Goal: Task Accomplishment & Management: Complete application form

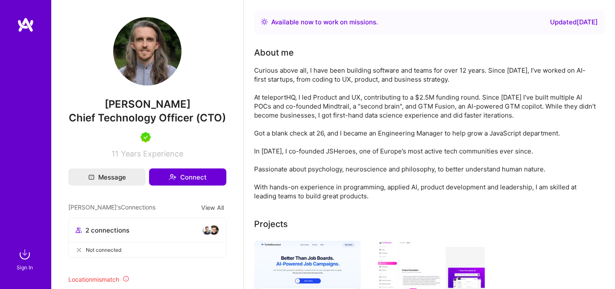
scroll to position [97, 0]
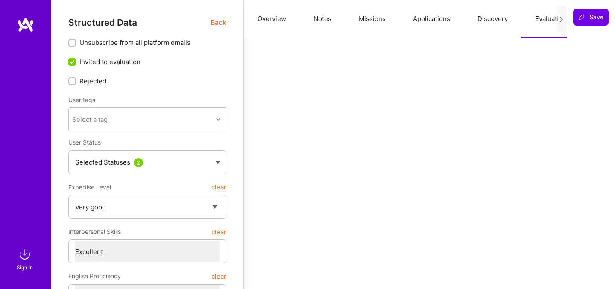
select select "5"
select select "7"
select select "NL"
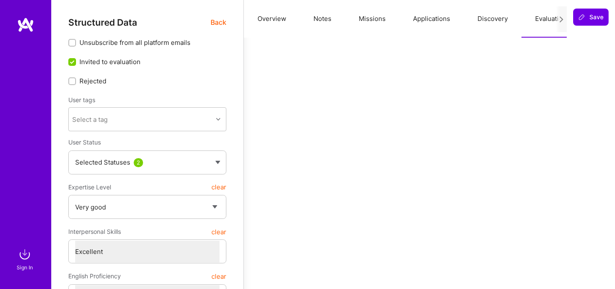
select select "Right Now"
click at [220, 21] on span "Back" at bounding box center [219, 22] width 16 height 11
click at [17, 266] on div "Sign In" at bounding box center [25, 267] width 16 height 9
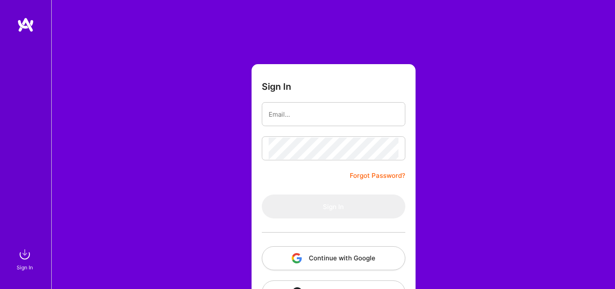
click at [315, 256] on button "Continue with Google" at bounding box center [334, 258] width 144 height 24
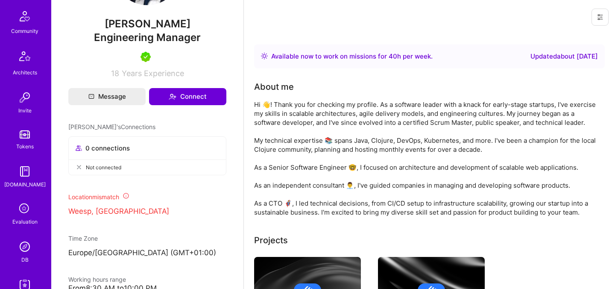
scroll to position [256, 0]
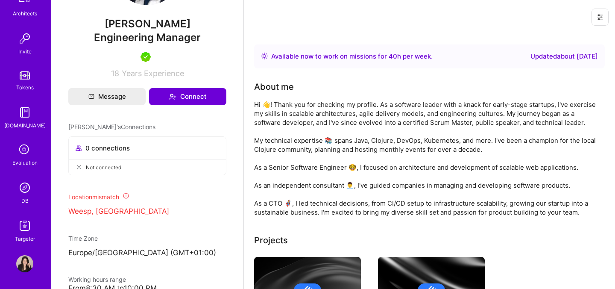
click at [29, 156] on icon at bounding box center [25, 150] width 16 height 16
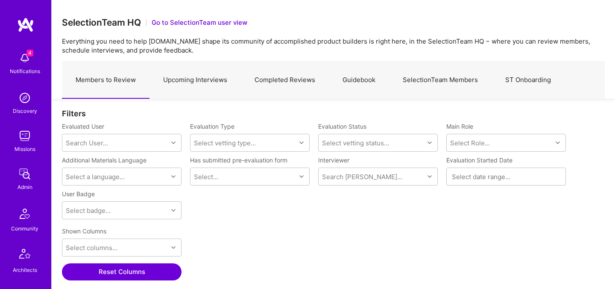
scroll to position [256, 0]
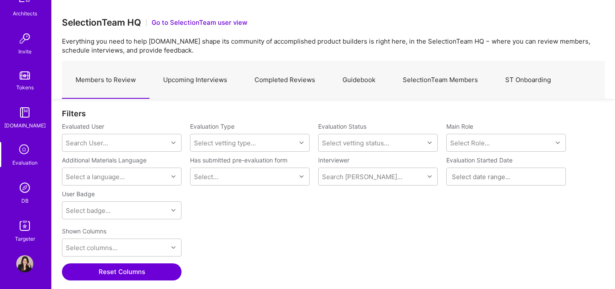
click at [25, 191] on img at bounding box center [24, 187] width 17 height 17
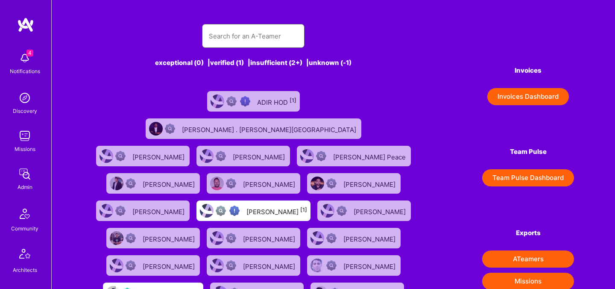
click at [227, 37] on input "text" at bounding box center [253, 36] width 89 height 22
paste input "Adil Mubeen"
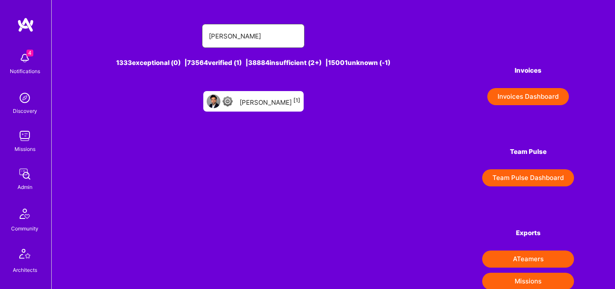
type input "Adil Mubeen"
click at [271, 98] on div "Adil Mubeen [1]" at bounding box center [270, 101] width 61 height 11
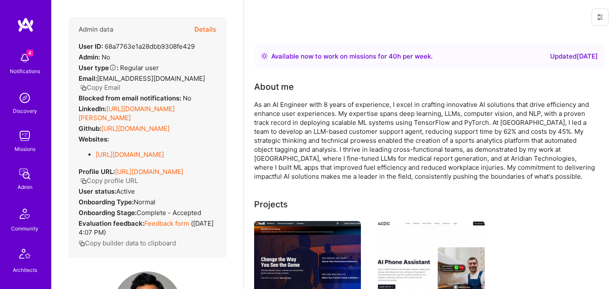
click at [206, 28] on button "Details" at bounding box center [205, 29] width 22 height 25
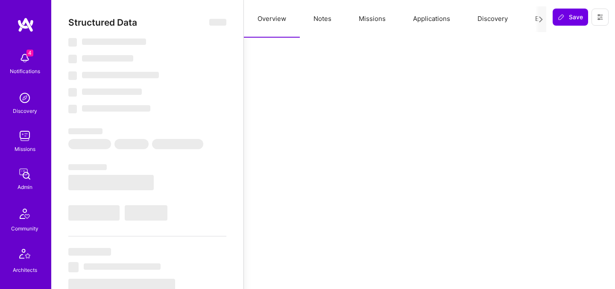
click at [531, 20] on button "Evaluation" at bounding box center [551, 19] width 59 height 38
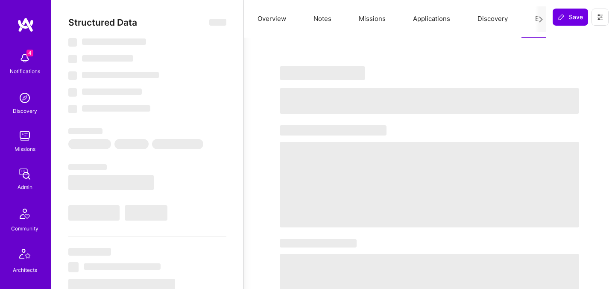
type textarea "x"
select select "Right Now"
select select "4"
select select "7"
select select "6"
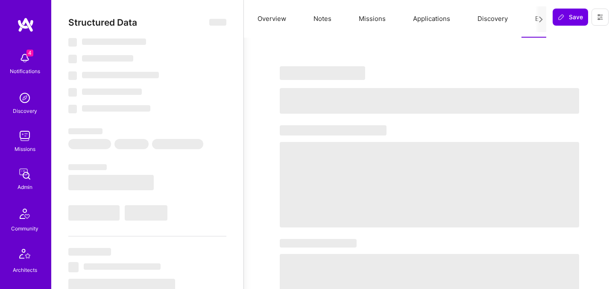
select select "6"
select select "US"
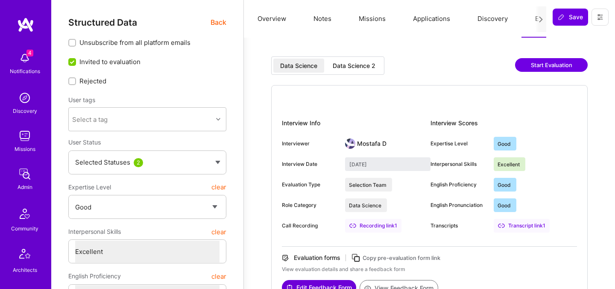
click at [365, 68] on div "Data Science 2" at bounding box center [354, 66] width 43 height 9
type input "September 15, 2025"
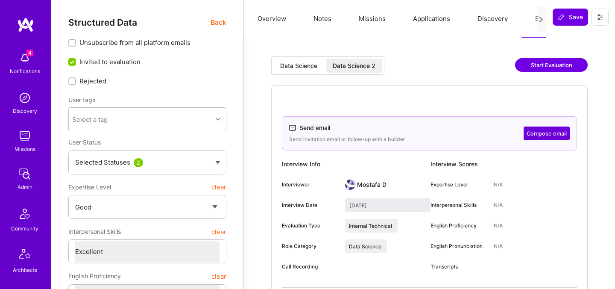
click at [221, 24] on span "Back" at bounding box center [219, 22] width 16 height 11
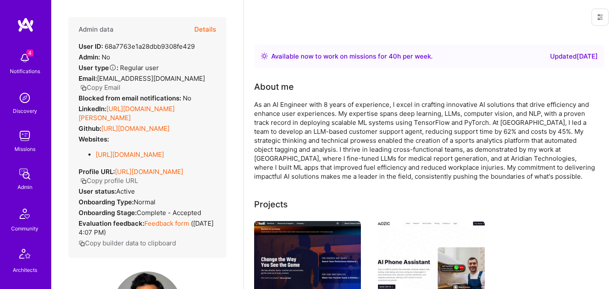
click at [138, 140] on div "Websites: https://rb.gy/dt6j5a" at bounding box center [121, 150] width 85 height 31
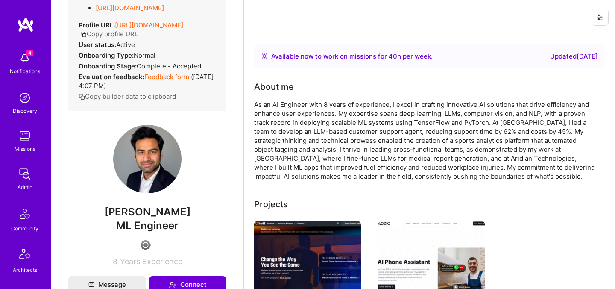
scroll to position [225, 0]
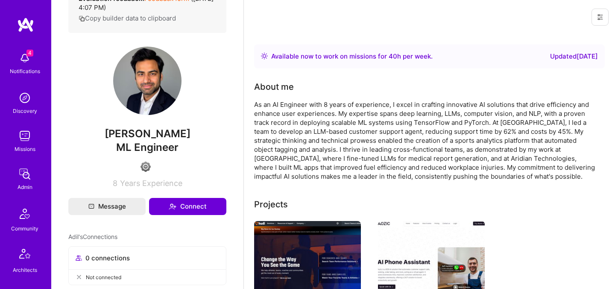
click at [141, 140] on span "Adil Mubeen" at bounding box center [147, 133] width 158 height 13
copy span "Adil Mubeen"
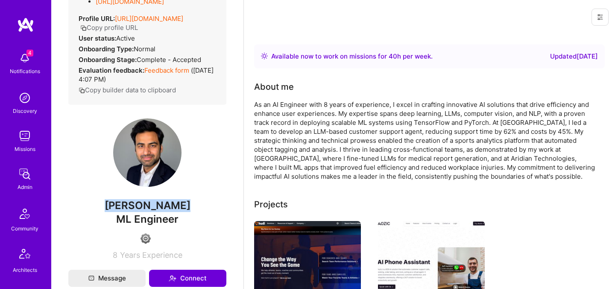
scroll to position [94, 0]
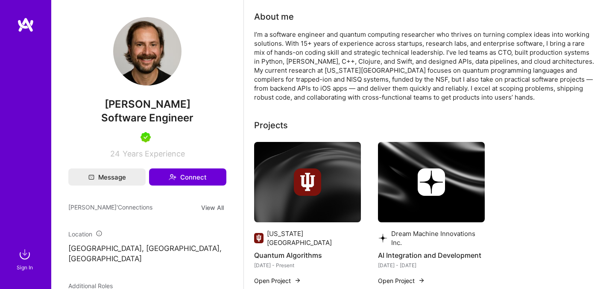
click at [32, 258] on img at bounding box center [24, 254] width 17 height 17
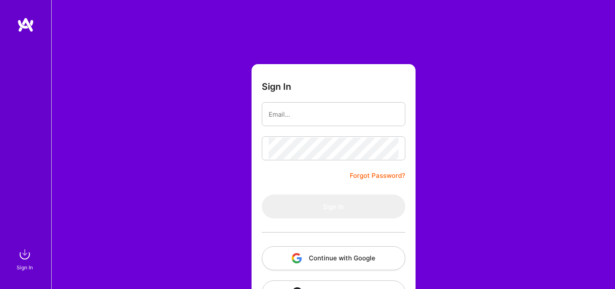
click at [344, 252] on button "Continue with Google" at bounding box center [334, 258] width 144 height 24
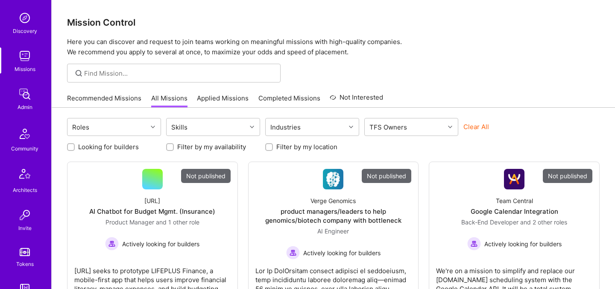
scroll to position [256, 0]
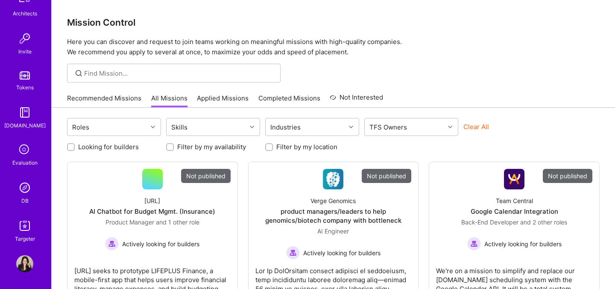
click at [25, 194] on img at bounding box center [24, 187] width 17 height 17
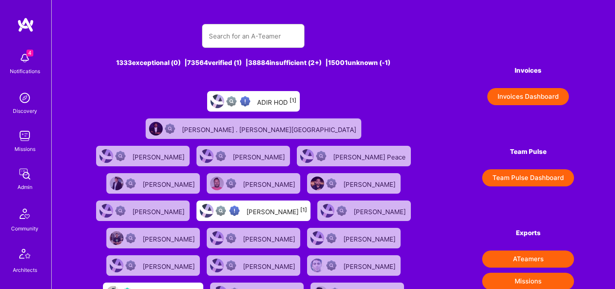
scroll to position [256, 0]
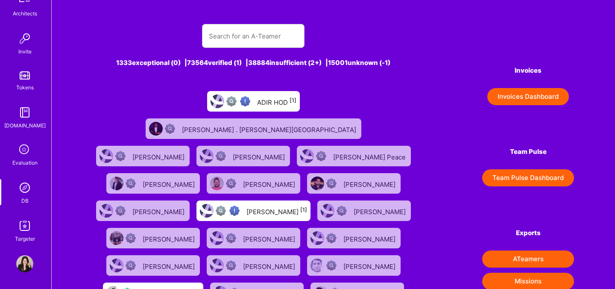
click at [22, 148] on icon at bounding box center [25, 150] width 16 height 16
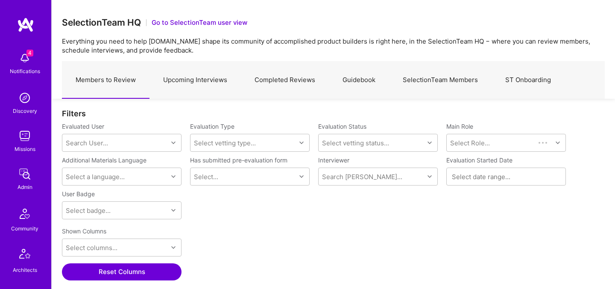
scroll to position [199, 543]
click at [200, 77] on link "Upcoming Interviews" at bounding box center [195, 80] width 91 height 37
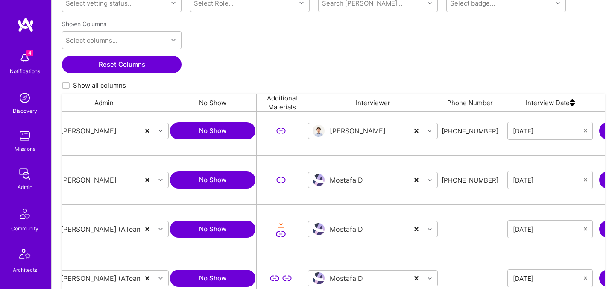
scroll to position [0, 365]
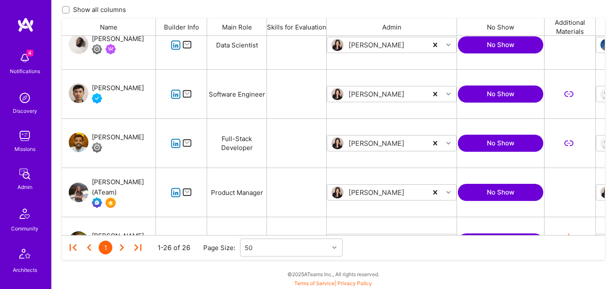
scroll to position [1079, 0]
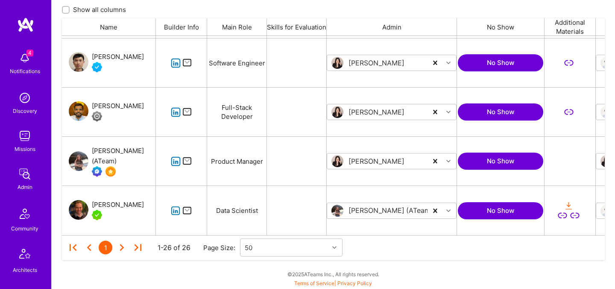
click at [125, 206] on div "Slava Razbash" at bounding box center [118, 205] width 52 height 10
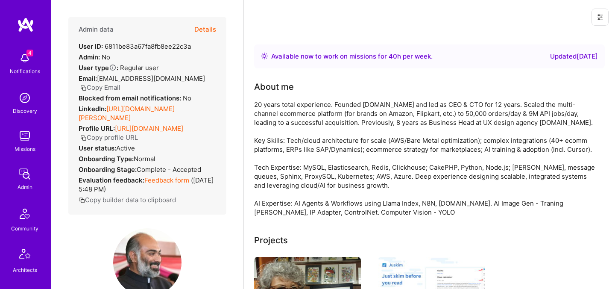
click at [209, 26] on button "Details" at bounding box center [205, 29] width 22 height 25
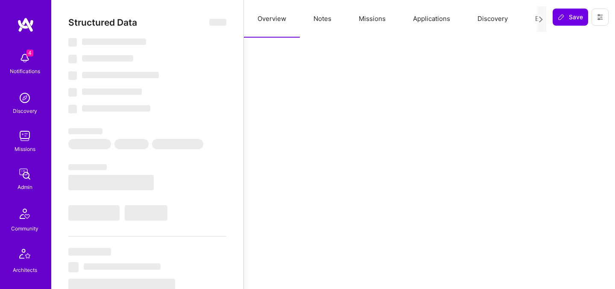
click at [534, 21] on button "Evaluation" at bounding box center [551, 19] width 59 height 38
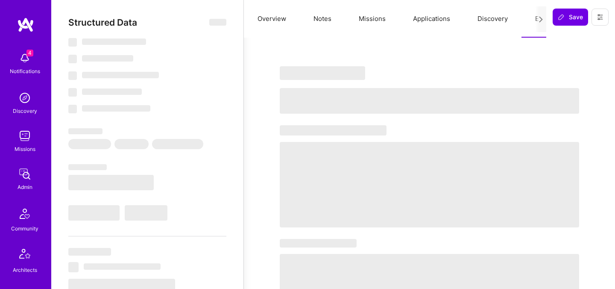
select select "Right Now"
select select "5"
select select "7"
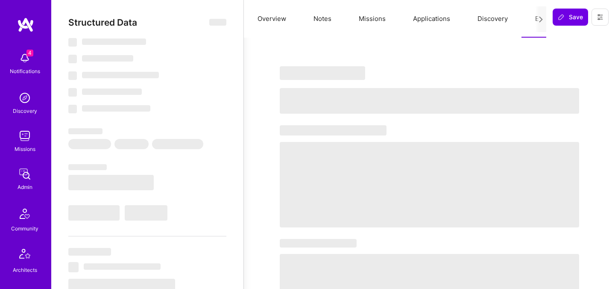
select select "IN"
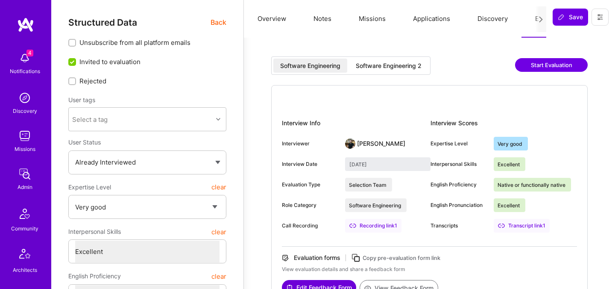
click at [415, 59] on div "Software Engineering 2" at bounding box center [388, 66] width 79 height 14
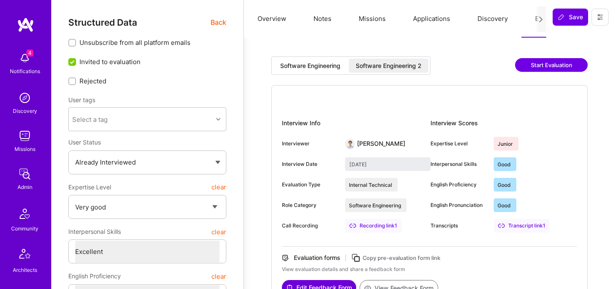
type input "September 9, 2025"
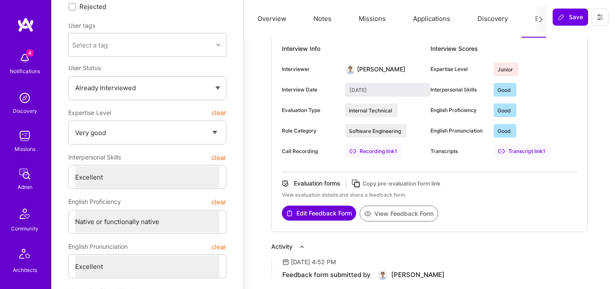
scroll to position [94, 0]
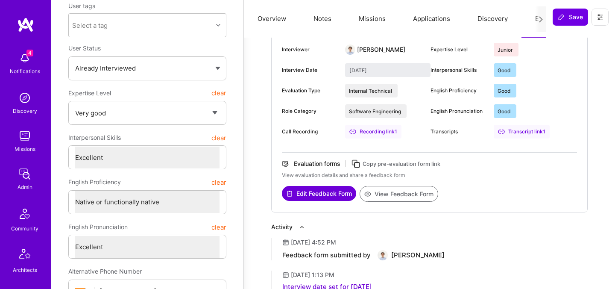
click at [389, 196] on button "View Feedback Form" at bounding box center [399, 194] width 79 height 16
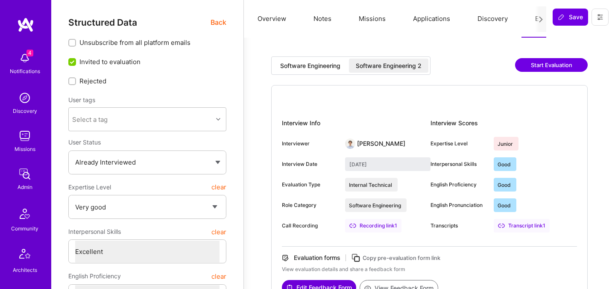
click at [222, 26] on span "Back" at bounding box center [219, 22] width 16 height 11
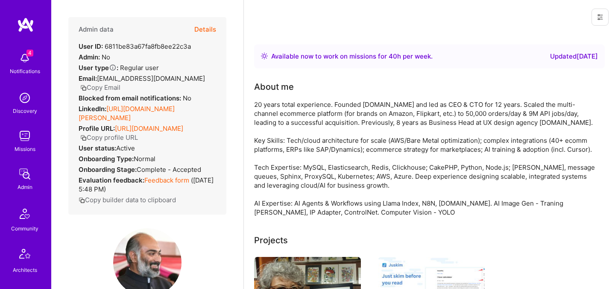
click at [121, 83] on button "Copy Email" at bounding box center [100, 87] width 40 height 9
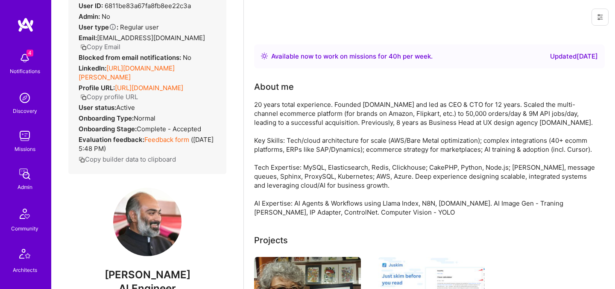
scroll to position [68, 0]
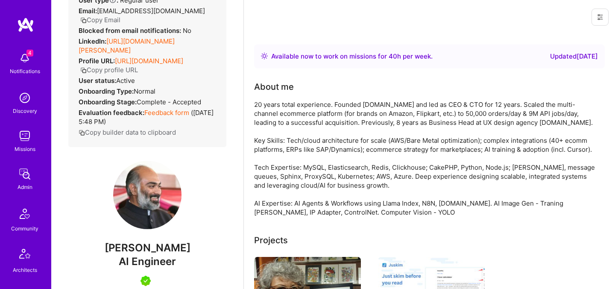
click at [142, 248] on span "Gurpreet Singh" at bounding box center [147, 247] width 158 height 13
copy span "Gurpreet"
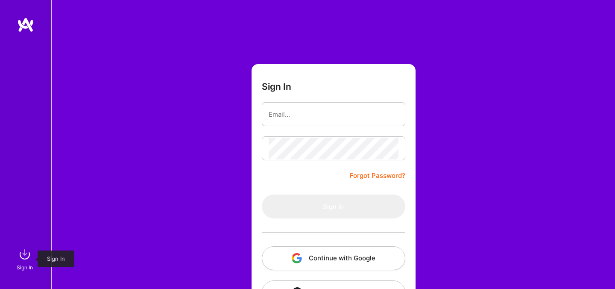
click at [21, 257] on img at bounding box center [24, 254] width 17 height 17
click at [298, 257] on img "button" at bounding box center [297, 258] width 10 height 10
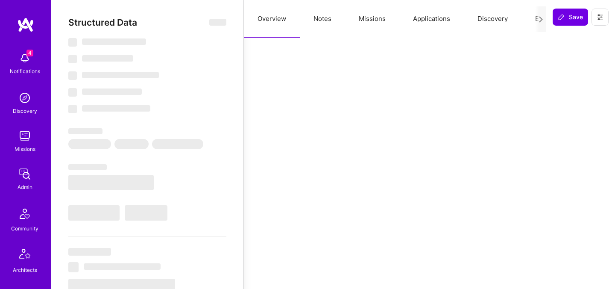
click at [535, 17] on button "Evaluation" at bounding box center [551, 19] width 59 height 38
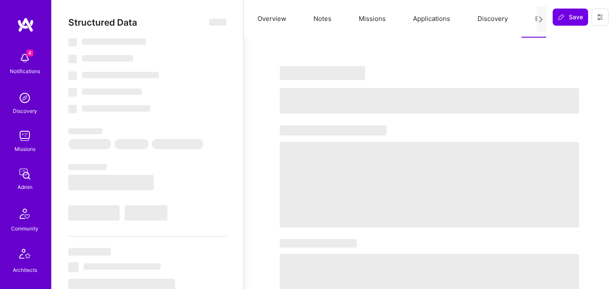
select select "Right Now"
select select "5"
select select "7"
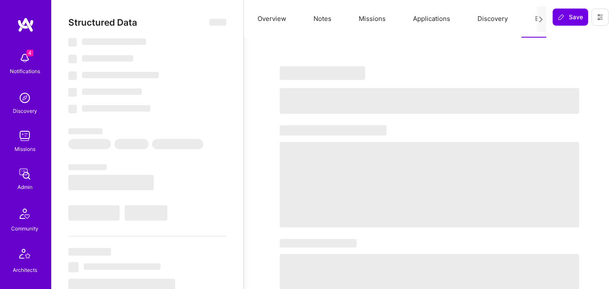
select select "NL"
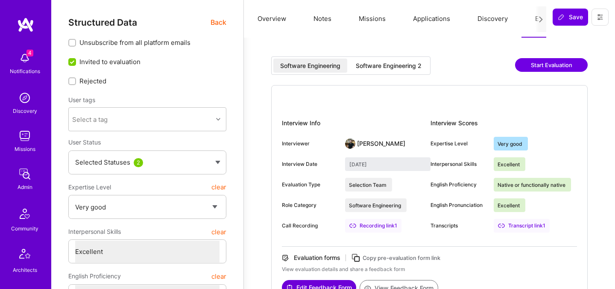
click at [389, 68] on div "Software Engineering 2" at bounding box center [389, 66] width 66 height 9
type input "[DATE]"
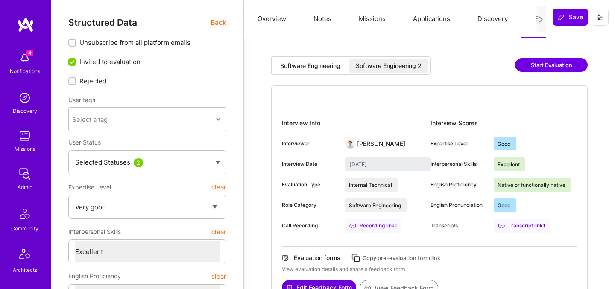
click at [218, 22] on span "Back" at bounding box center [219, 22] width 16 height 11
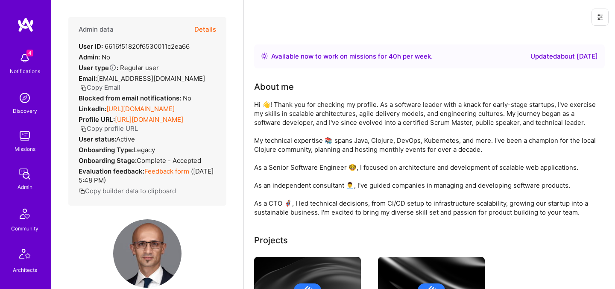
click at [121, 83] on button "Copy Email" at bounding box center [100, 87] width 40 height 9
click at [209, 31] on button "Details" at bounding box center [205, 29] width 22 height 25
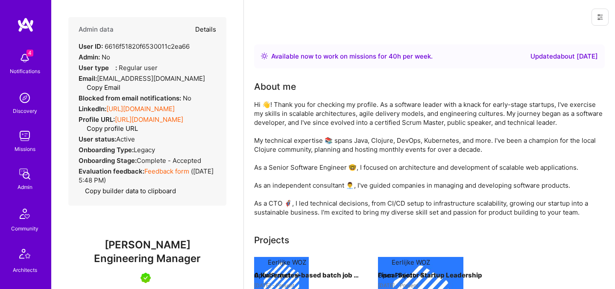
type textarea "x"
select select "5"
select select "7"
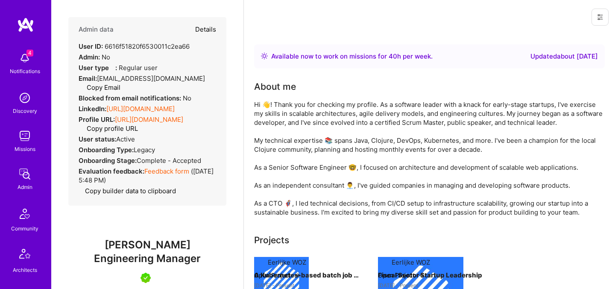
select select "NL"
select select "Right Now"
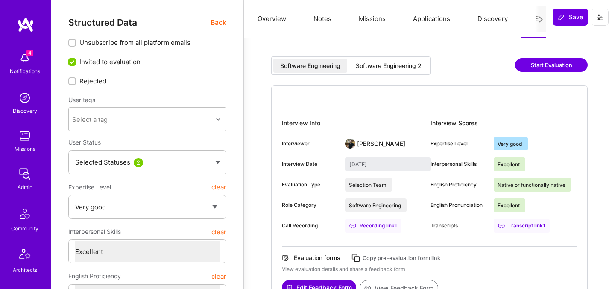
click at [398, 70] on div "Software Engineering 2" at bounding box center [388, 66] width 79 height 14
type input "September 10, 2025"
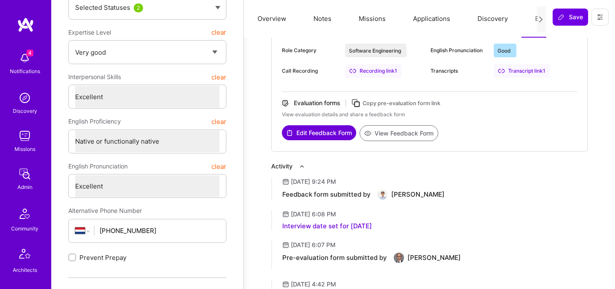
scroll to position [183, 0]
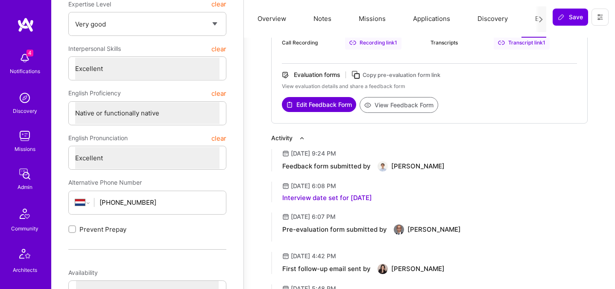
click at [394, 107] on button "View Feedback Form" at bounding box center [399, 105] width 79 height 16
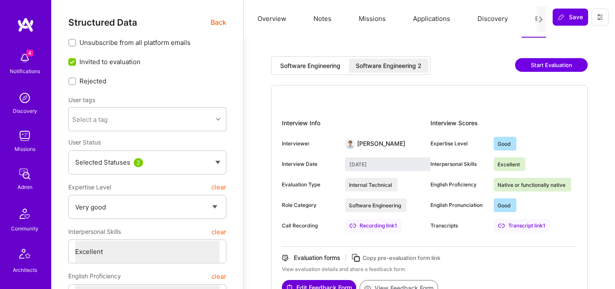
click at [213, 24] on span "Back" at bounding box center [219, 22] width 16 height 11
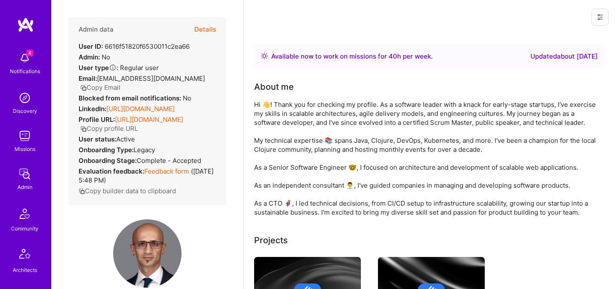
click at [121, 83] on button "Copy Email" at bounding box center [100, 87] width 40 height 9
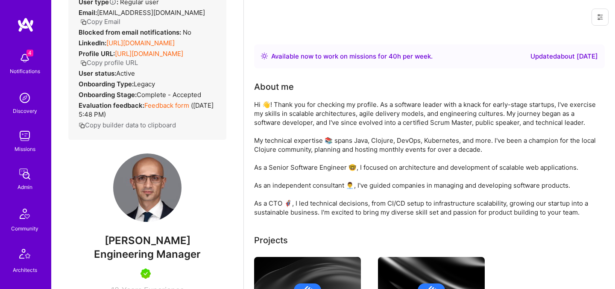
scroll to position [67, 0]
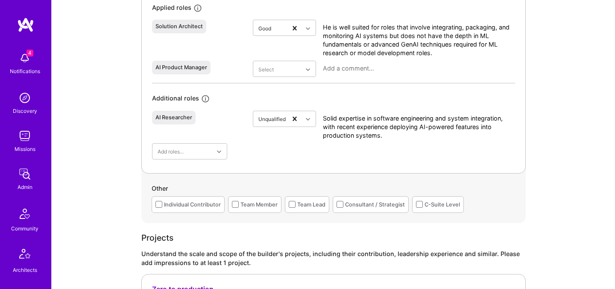
scroll to position [492, 0]
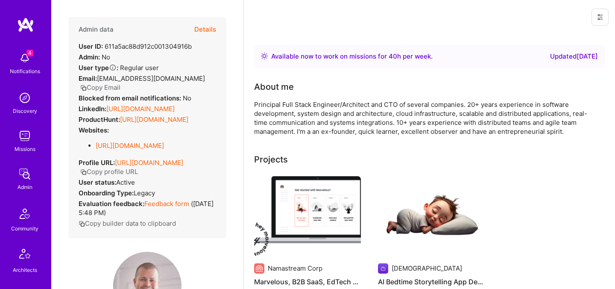
click at [204, 32] on button "Details" at bounding box center [205, 29] width 22 height 25
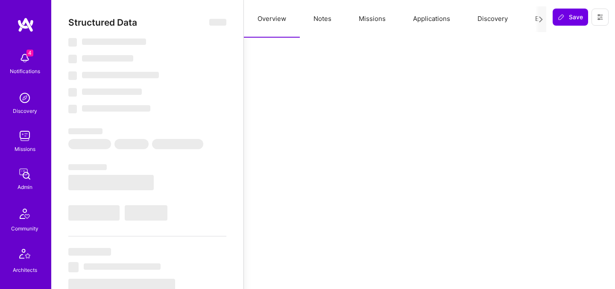
click at [527, 22] on button "Evaluation" at bounding box center [551, 19] width 59 height 38
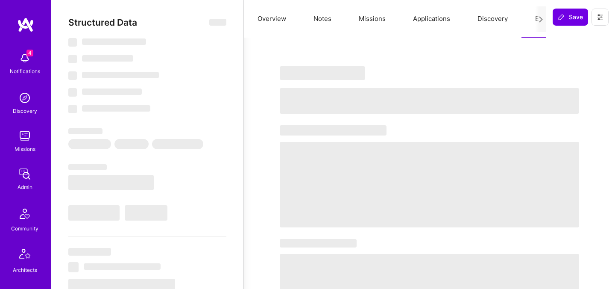
select select "Right Now"
select select "7"
select select "4"
select select "7"
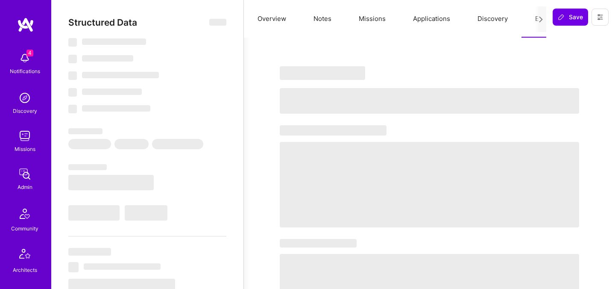
select select "SI"
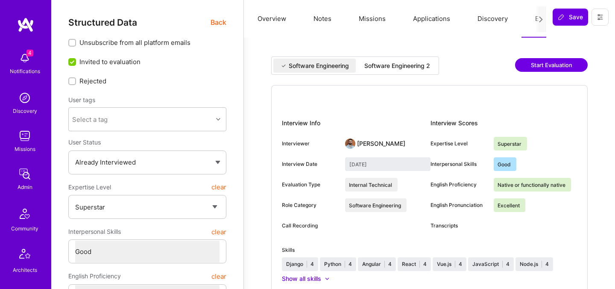
click at [405, 63] on div "Software Engineering 2" at bounding box center [398, 66] width 66 height 9
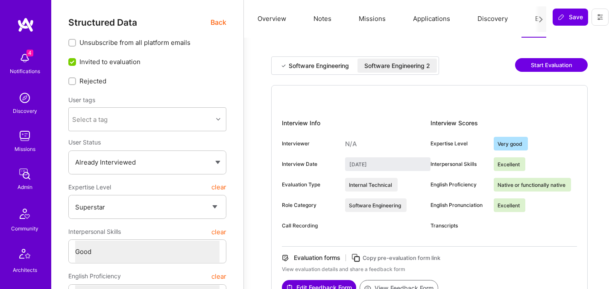
type input "September 12, 2025"
click at [224, 19] on span "Back" at bounding box center [219, 22] width 16 height 11
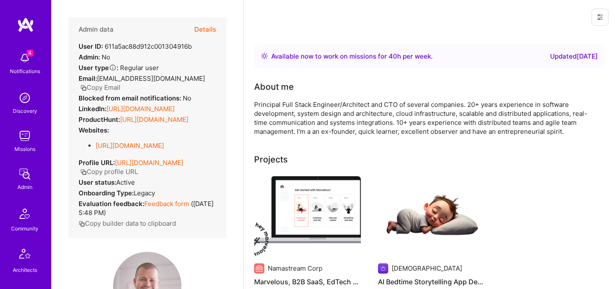
click at [121, 83] on button "Copy Email" at bounding box center [100, 87] width 40 height 9
click at [213, 32] on button "Details" at bounding box center [205, 29] width 22 height 25
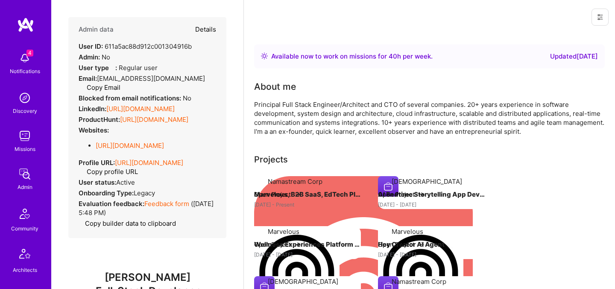
type textarea "x"
select select "7"
select select "4"
select select "7"
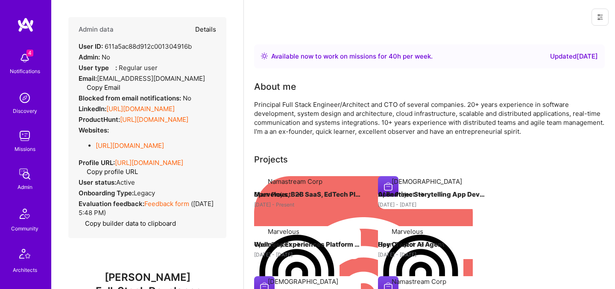
select select "SI"
select select "Right Now"
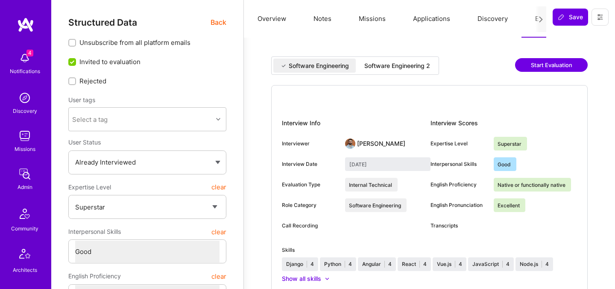
click at [396, 63] on div "Software Engineering 2" at bounding box center [398, 66] width 66 height 9
type input "September 12, 2025"
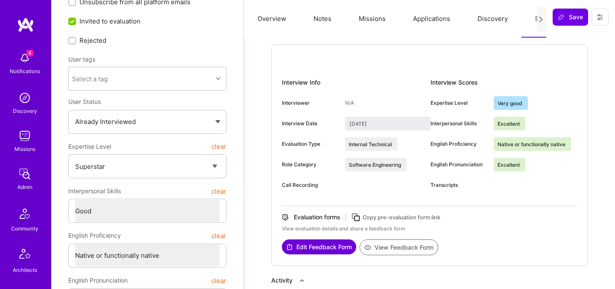
scroll to position [102, 0]
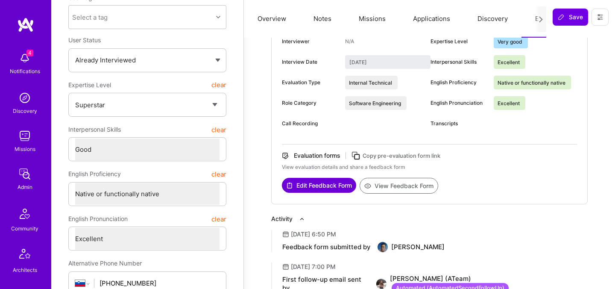
click at [388, 188] on button "View Feedback Form" at bounding box center [399, 186] width 79 height 16
click at [357, 42] on div "Interviewer N/A" at bounding box center [356, 42] width 149 height 14
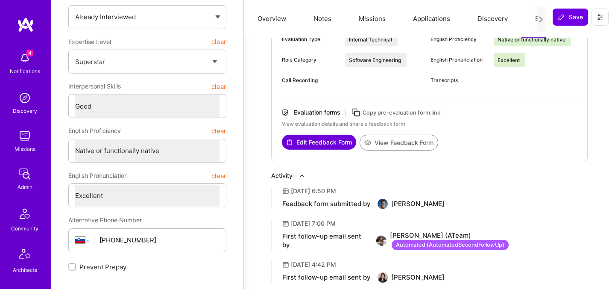
click at [407, 141] on button "View Feedback Form" at bounding box center [399, 143] width 79 height 16
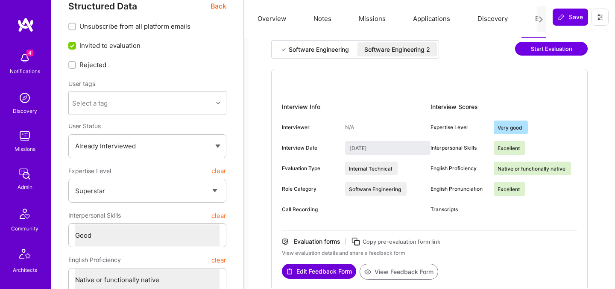
scroll to position [0, 0]
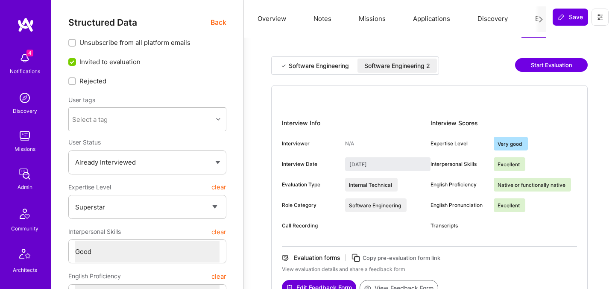
click at [218, 27] on span "Back" at bounding box center [219, 22] width 16 height 11
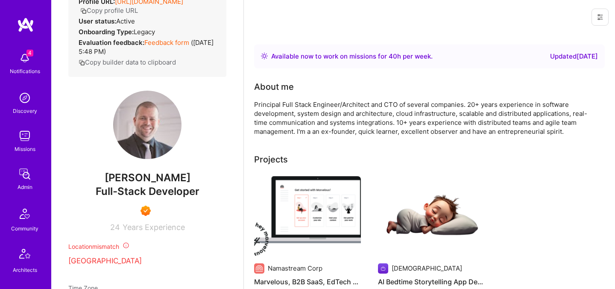
scroll to position [182, 0]
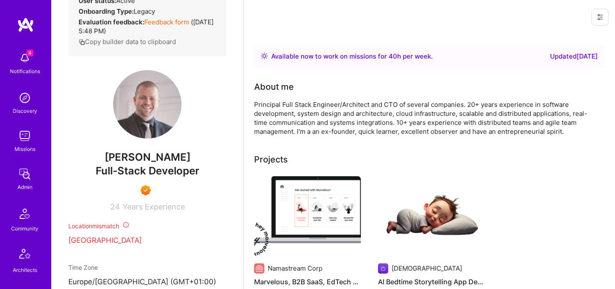
click at [130, 173] on div "Full-Stack Developer" at bounding box center [147, 171] width 158 height 15
click at [130, 164] on span "Tadej Krevh" at bounding box center [147, 157] width 158 height 13
copy span "Tadej"
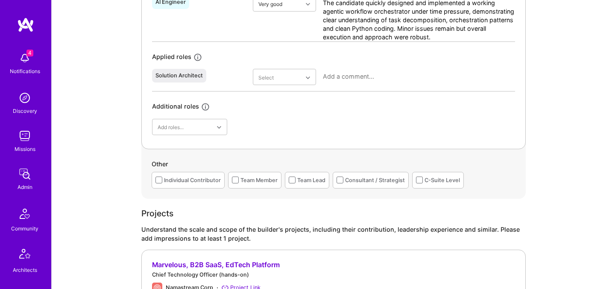
scroll to position [456, 0]
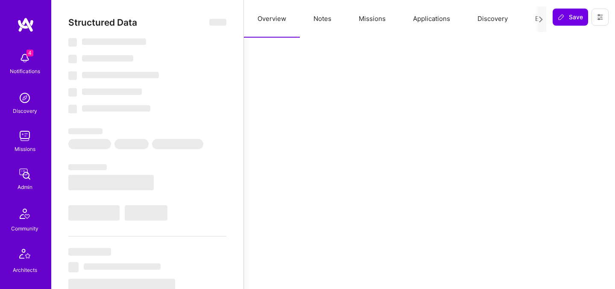
click at [529, 19] on button "Evaluation" at bounding box center [551, 19] width 59 height 38
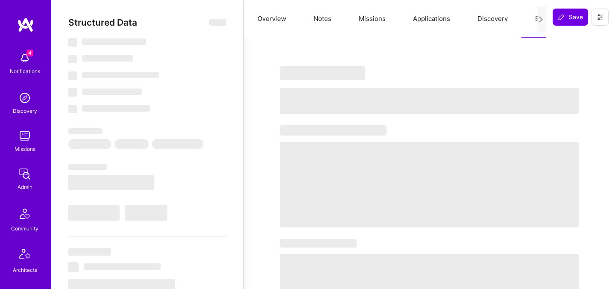
select select "Right Now"
select select "5"
select select "4"
select select "6"
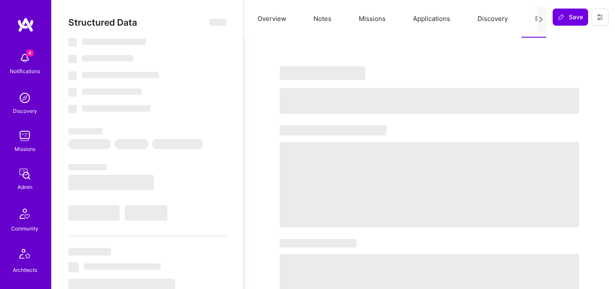
select select "PT"
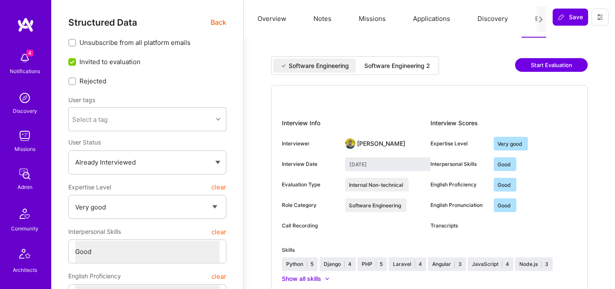
click at [418, 72] on div "Software Engineering 2" at bounding box center [397, 66] width 79 height 14
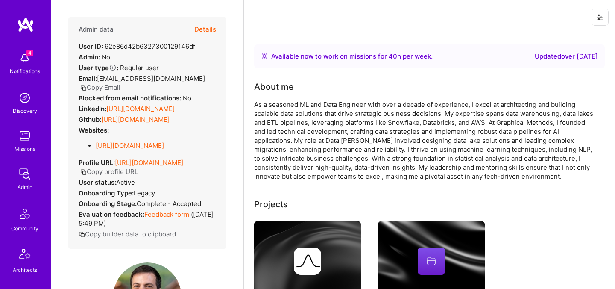
click at [121, 83] on button "Copy Email" at bounding box center [100, 87] width 40 height 9
click at [207, 31] on button "Details" at bounding box center [205, 29] width 22 height 25
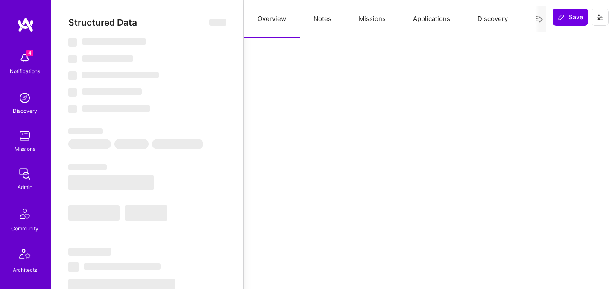
click at [532, 16] on button "Evaluation" at bounding box center [551, 19] width 59 height 38
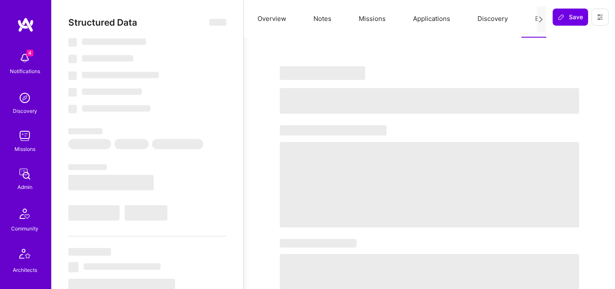
select select "Right Now"
select select "4"
select select "7"
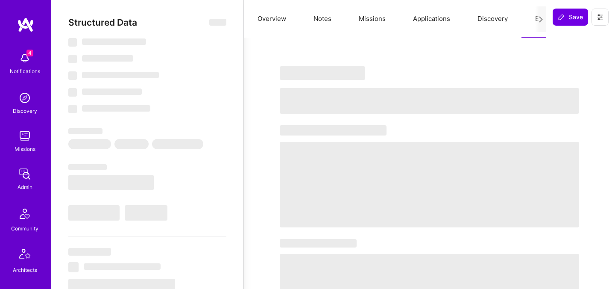
select select "US"
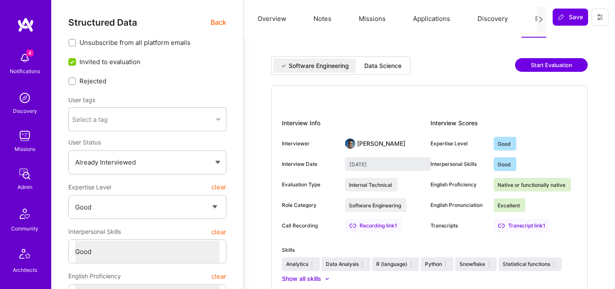
click at [381, 69] on div "Data Science" at bounding box center [383, 66] width 37 height 9
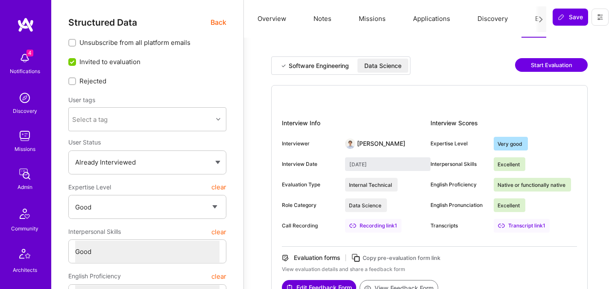
type input "September 10, 2025"
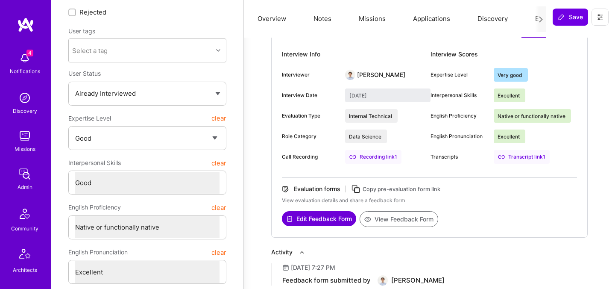
scroll to position [70, 0]
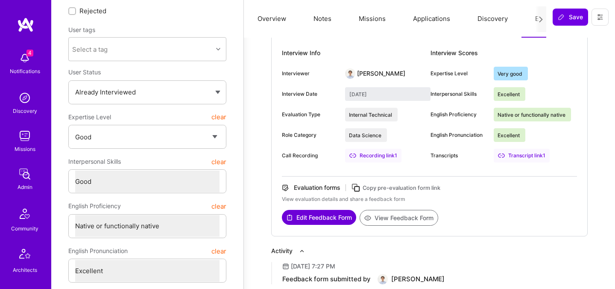
click at [388, 219] on button "View Feedback Form" at bounding box center [399, 218] width 79 height 16
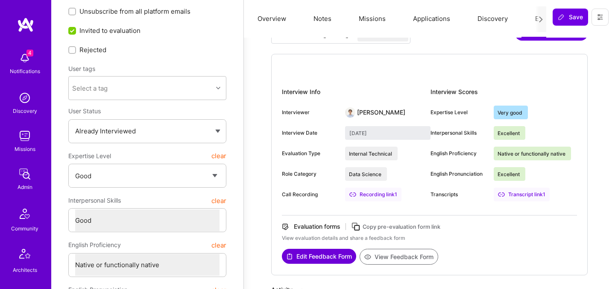
scroll to position [0, 0]
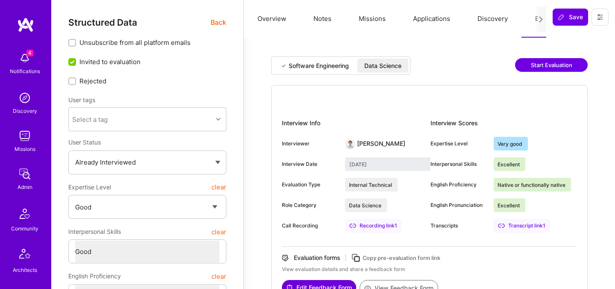
click at [224, 22] on span "Back" at bounding box center [219, 22] width 16 height 11
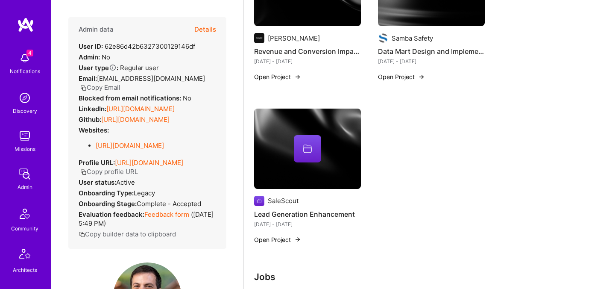
scroll to position [152, 0]
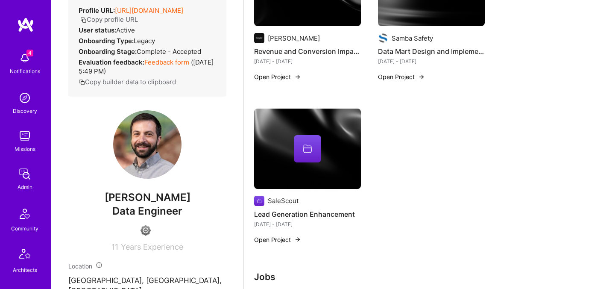
click at [132, 204] on span "[PERSON_NAME]" at bounding box center [147, 197] width 158 height 13
click at [123, 204] on span "[PERSON_NAME]" at bounding box center [147, 197] width 158 height 13
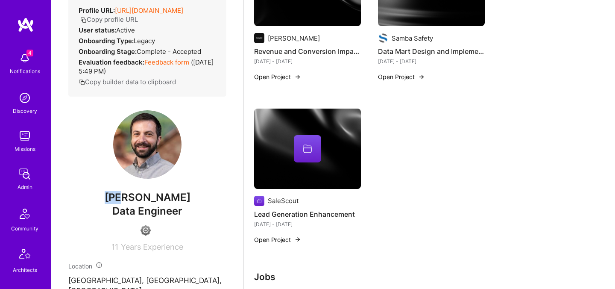
click at [123, 204] on span "[PERSON_NAME]" at bounding box center [147, 197] width 158 height 13
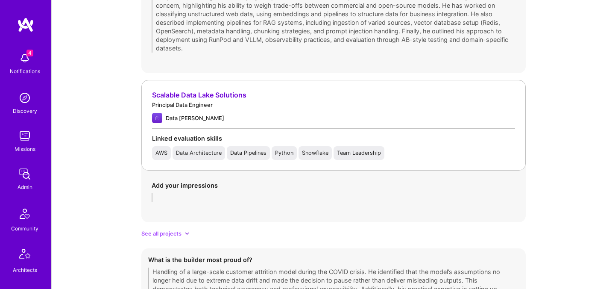
scroll to position [971, 0]
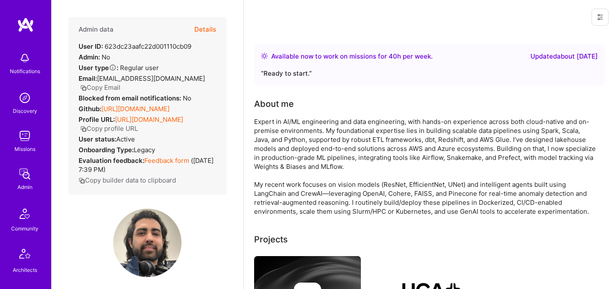
click at [121, 83] on button "Copy Email" at bounding box center [100, 87] width 40 height 9
click at [212, 20] on button "Details" at bounding box center [205, 29] width 22 height 25
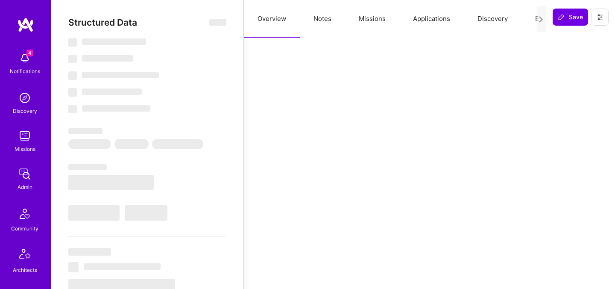
click at [530, 17] on button "Evaluation" at bounding box center [551, 19] width 59 height 38
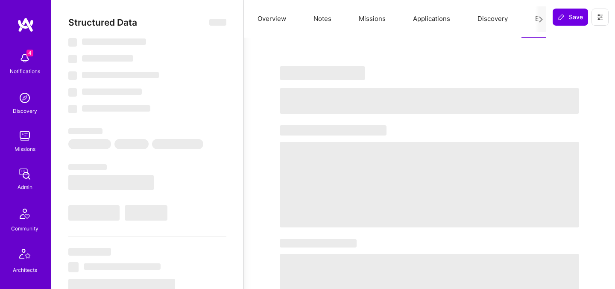
select select "Right Now"
select select "5"
select select "7"
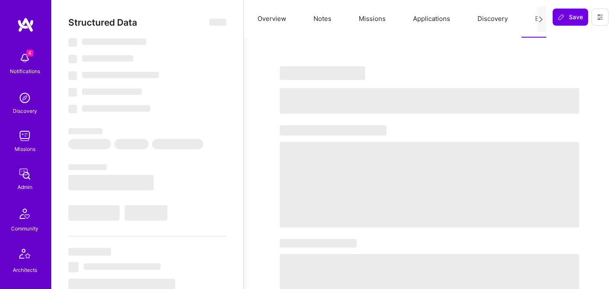
select select "CA"
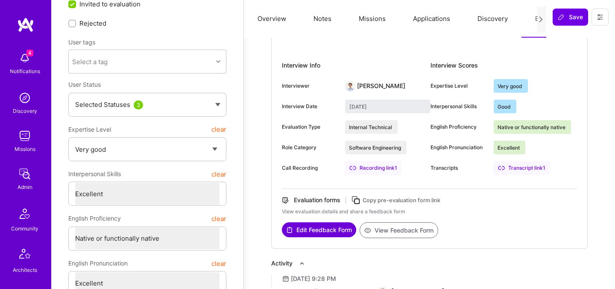
scroll to position [74, 0]
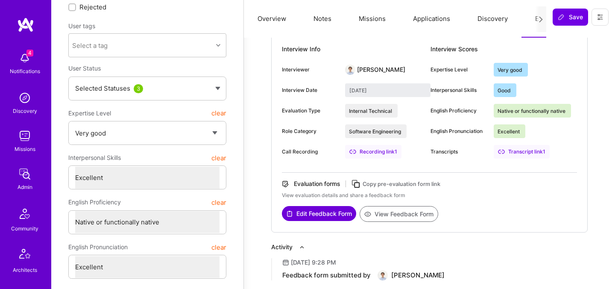
click at [392, 215] on button "View Feedback Form" at bounding box center [399, 214] width 79 height 16
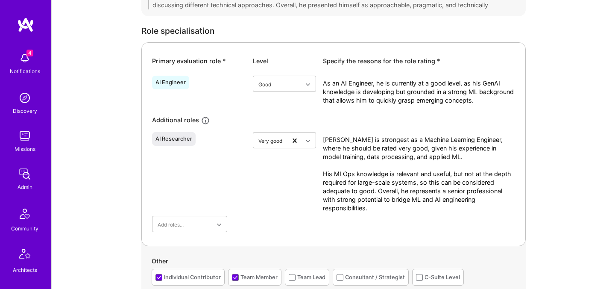
scroll to position [335, 0]
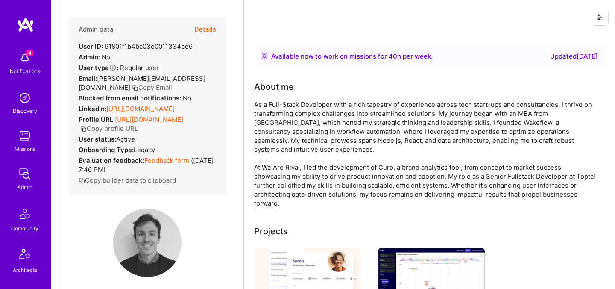
click at [132, 88] on button "Copy Email" at bounding box center [152, 87] width 40 height 9
click at [206, 32] on button "Details" at bounding box center [205, 29] width 22 height 25
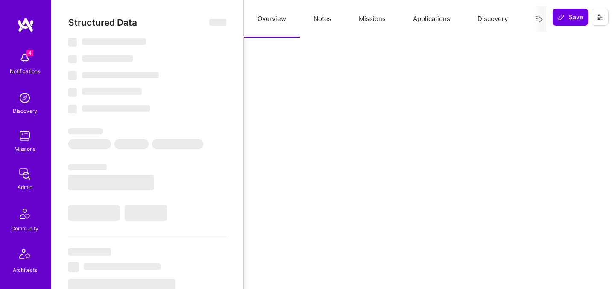
click at [530, 19] on button "Evaluation" at bounding box center [551, 19] width 59 height 38
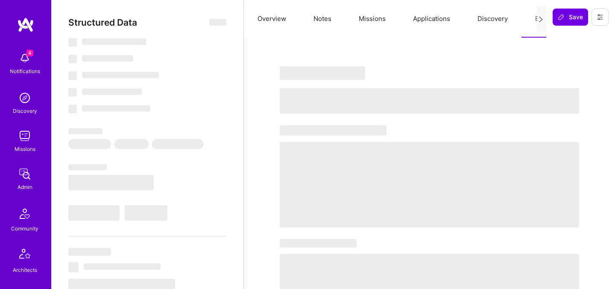
select select "Right Now"
select select "5"
select select "7"
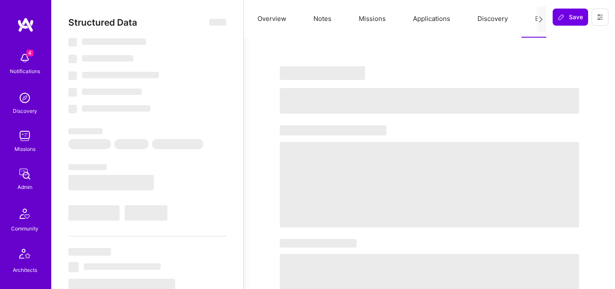
select select "GB"
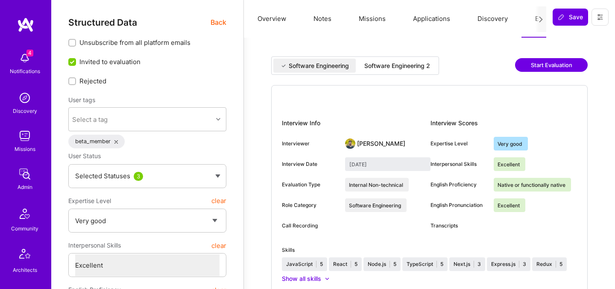
click at [421, 60] on div "Software Engineering 2" at bounding box center [397, 66] width 79 height 14
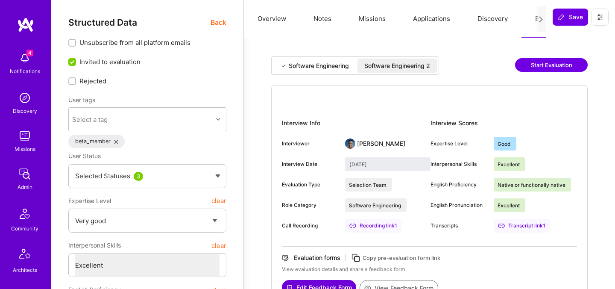
type input "[DATE]"
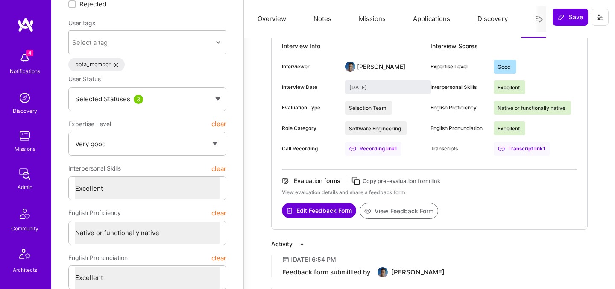
scroll to position [88, 0]
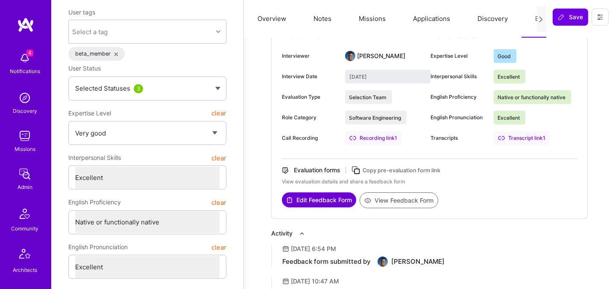
click at [420, 192] on button "View Feedback Form" at bounding box center [399, 200] width 79 height 16
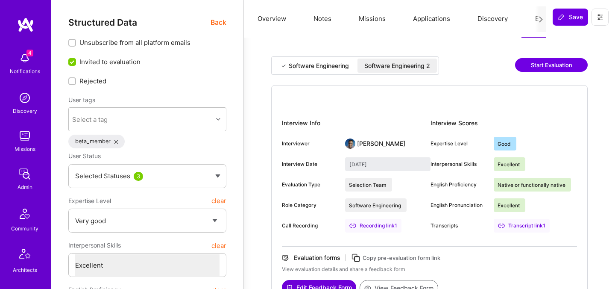
click at [215, 24] on span "Back" at bounding box center [219, 22] width 16 height 11
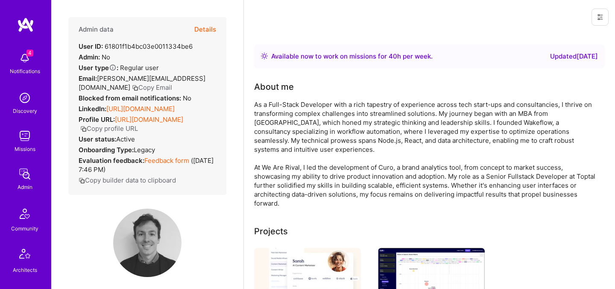
click at [132, 89] on button "Copy Email" at bounding box center [152, 87] width 40 height 9
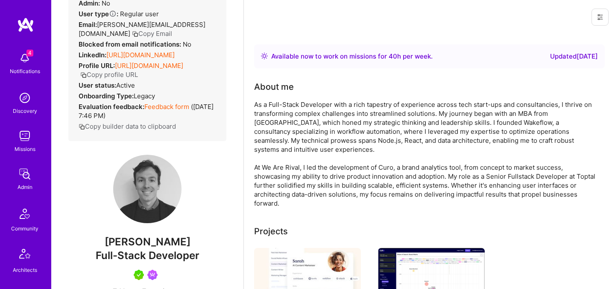
scroll to position [118, 0]
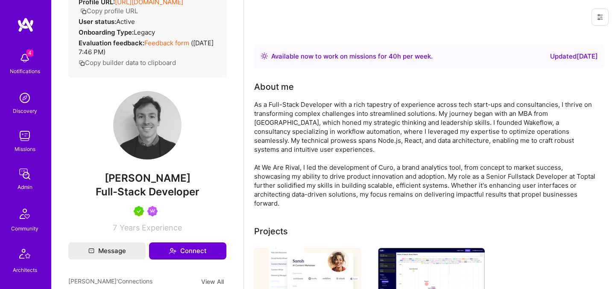
click at [130, 185] on span "[PERSON_NAME]" at bounding box center [147, 178] width 158 height 13
copy span "[PERSON_NAME]"
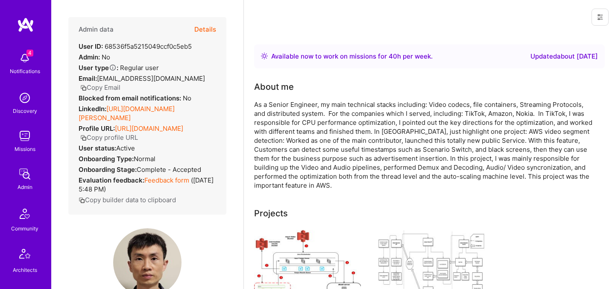
click at [203, 26] on button "Details" at bounding box center [205, 29] width 22 height 25
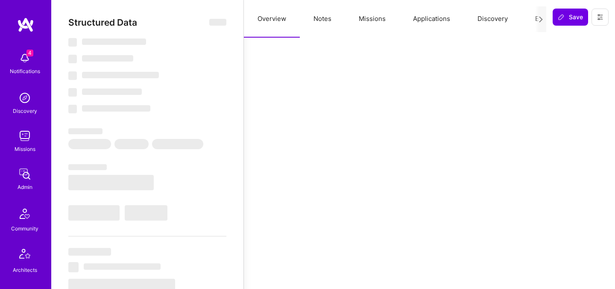
click at [526, 17] on button "Evaluation" at bounding box center [551, 19] width 59 height 38
select select "Right Now"
select select "5"
select select "4"
select select "6"
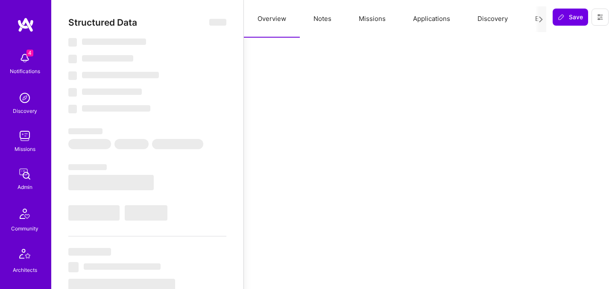
select select "2"
select select "US"
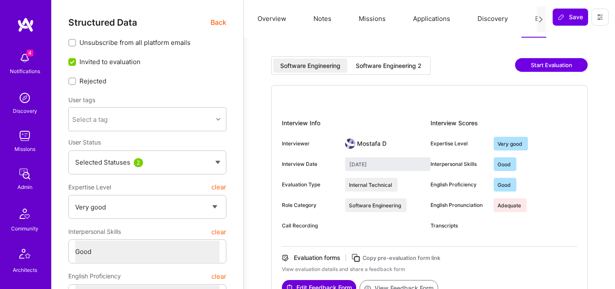
click at [415, 73] on div "Software Engineering Software Engineering 2" at bounding box center [350, 65] width 159 height 18
click at [415, 70] on div "Software Engineering 2" at bounding box center [388, 66] width 79 height 14
type input "[DATE]"
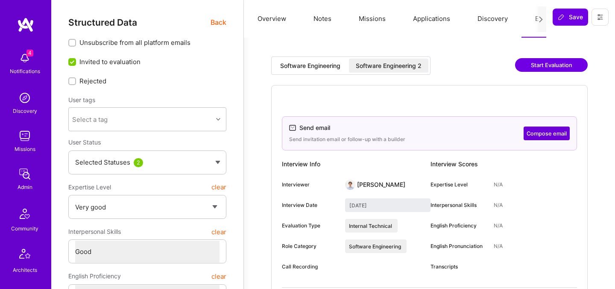
click at [217, 25] on span "Back" at bounding box center [219, 22] width 16 height 11
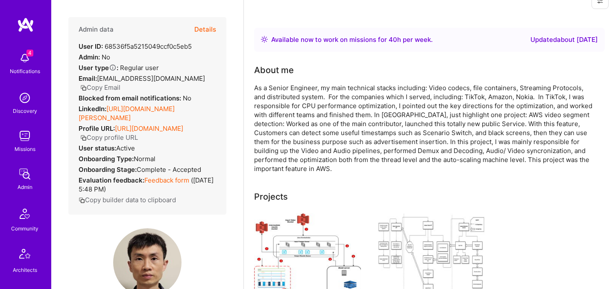
scroll to position [21, 0]
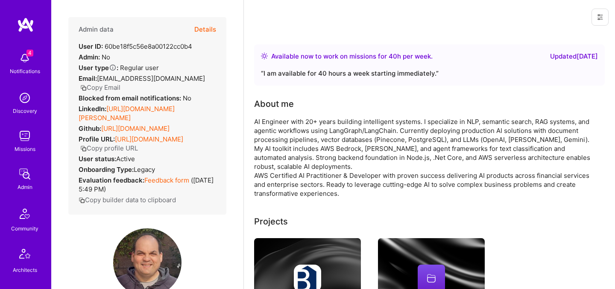
click at [209, 34] on button "Details" at bounding box center [205, 29] width 22 height 25
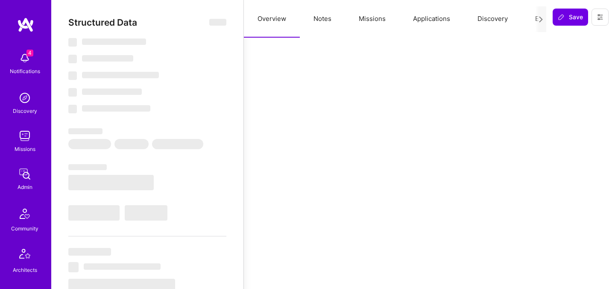
click at [533, 22] on button "Evaluation" at bounding box center [551, 19] width 59 height 38
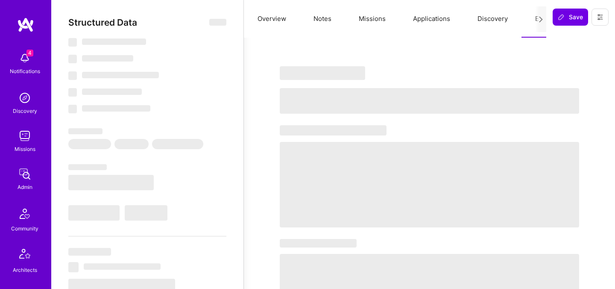
select select "Right Now"
select select "4"
select select "7"
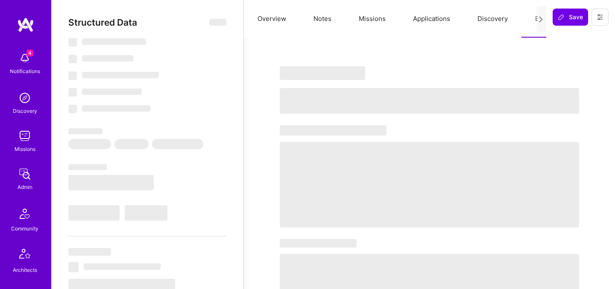
select select "US"
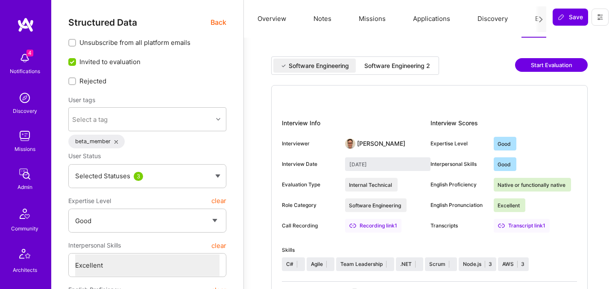
click at [389, 60] on div "Software Engineering 2" at bounding box center [397, 66] width 79 height 14
type input "September 16, 2025"
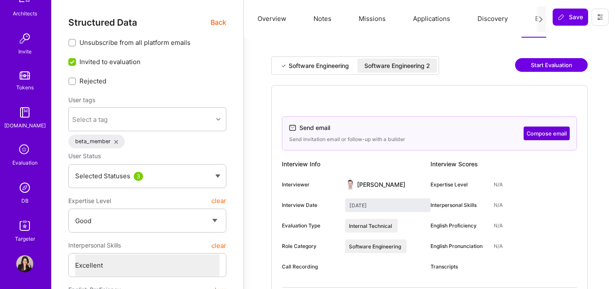
click at [215, 24] on span "Back" at bounding box center [219, 22] width 16 height 11
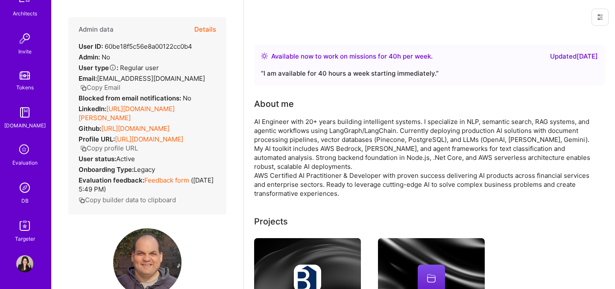
click at [208, 27] on button "Details" at bounding box center [205, 29] width 22 height 25
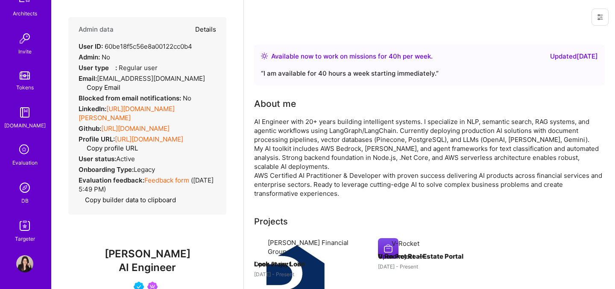
type textarea "x"
select select "4"
select select "7"
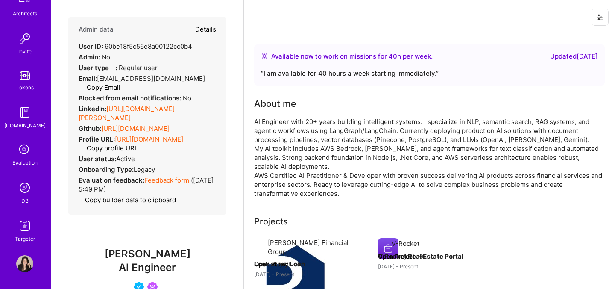
select select "US"
select select "Right Now"
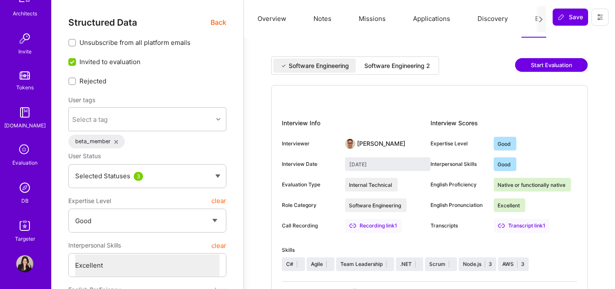
click at [389, 63] on div "Software Engineering 2" at bounding box center [398, 66] width 66 height 9
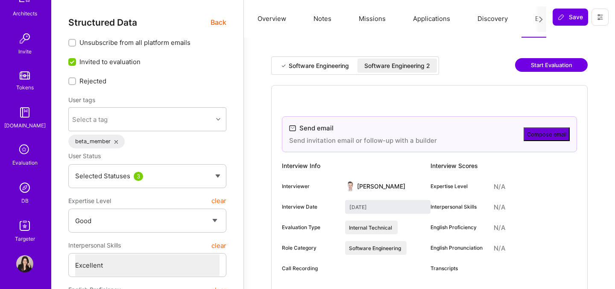
type input "September 16, 2025"
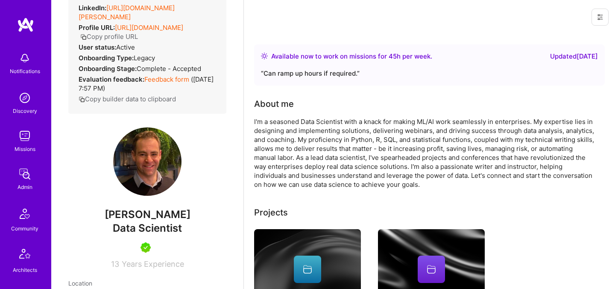
scroll to position [122, 0]
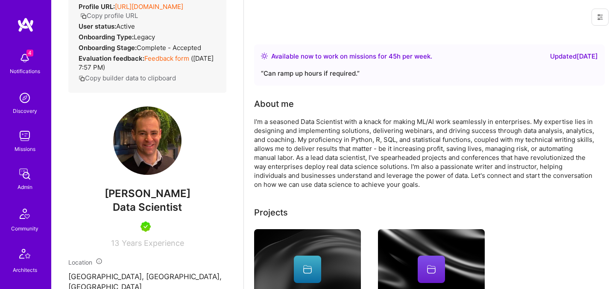
click at [155, 200] on span "[PERSON_NAME]" at bounding box center [147, 193] width 158 height 13
copy span "[PERSON_NAME]"
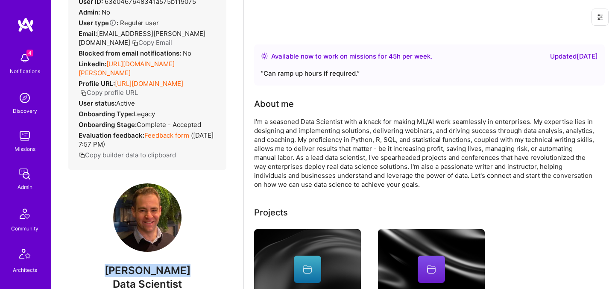
scroll to position [0, 0]
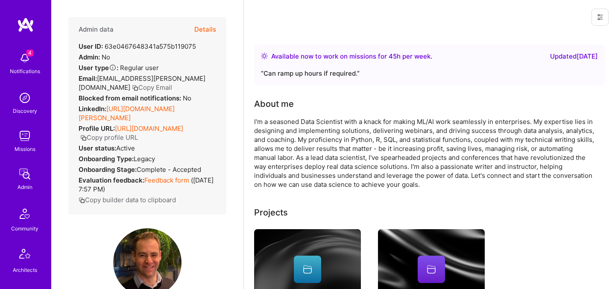
click at [205, 27] on button "Details" at bounding box center [205, 29] width 22 height 25
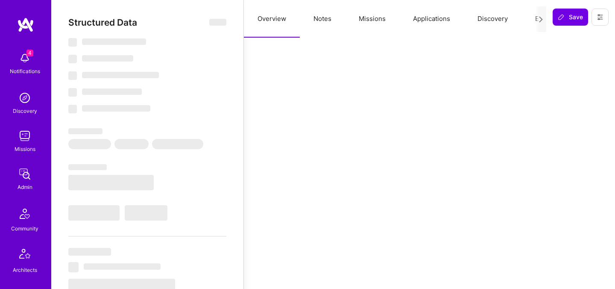
click at [531, 19] on button "Evaluation" at bounding box center [551, 19] width 59 height 38
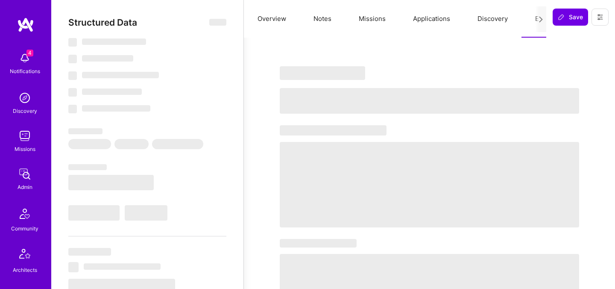
select select "Right Now"
select select "5"
select select "7"
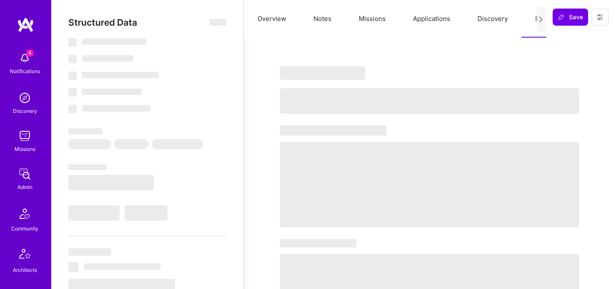
select select "AU"
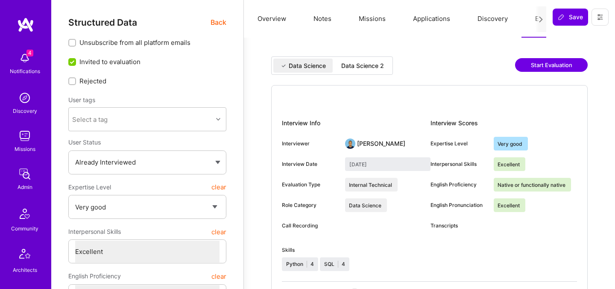
click at [364, 73] on div "Data Science Data Science 2" at bounding box center [332, 65] width 122 height 18
click at [364, 64] on div "Data Science 2" at bounding box center [363, 66] width 43 height 9
type input "[DATE]"
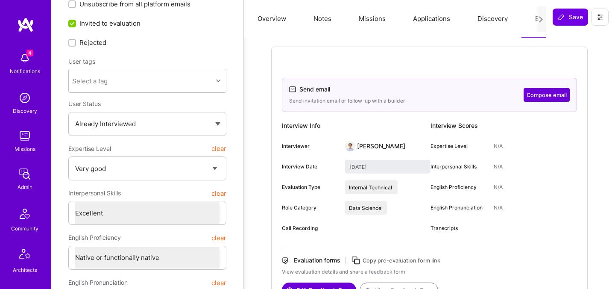
scroll to position [42, 0]
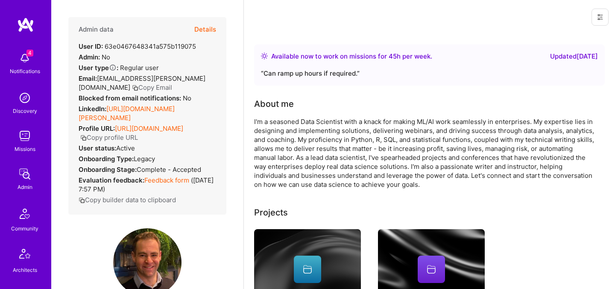
scroll to position [42, 0]
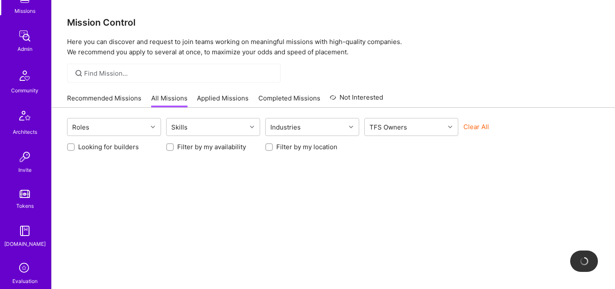
scroll to position [256, 0]
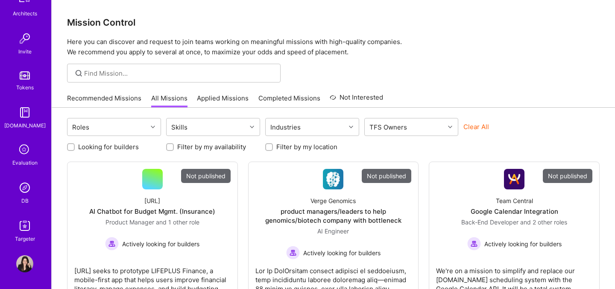
click at [26, 185] on img at bounding box center [24, 187] width 17 height 17
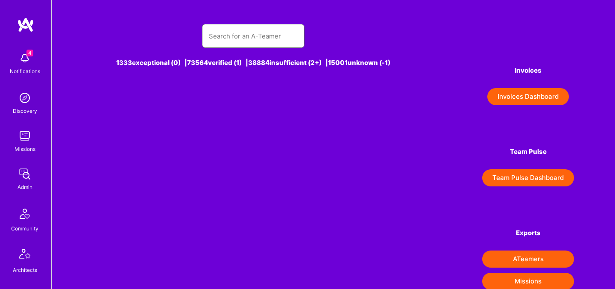
click at [229, 41] on input "text" at bounding box center [253, 36] width 89 height 22
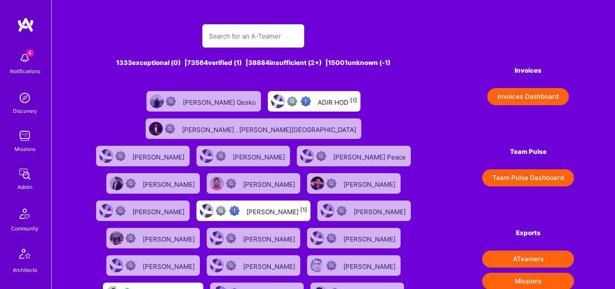
paste input "[PERSON_NAME]"
type input "[PERSON_NAME]"
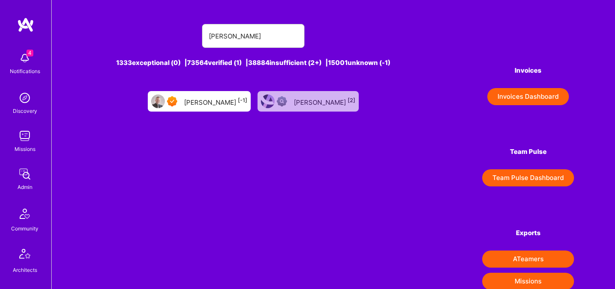
click at [219, 100] on div "[PERSON_NAME] [-1]" at bounding box center [215, 101] width 63 height 11
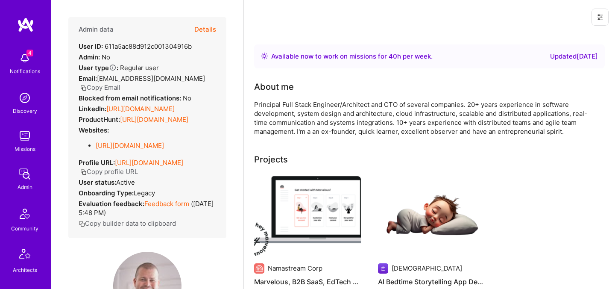
scroll to position [256, 0]
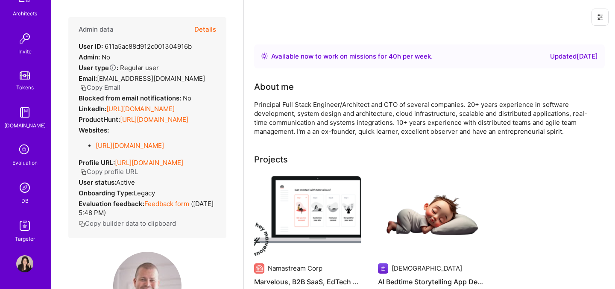
click at [24, 188] on img at bounding box center [24, 187] width 17 height 17
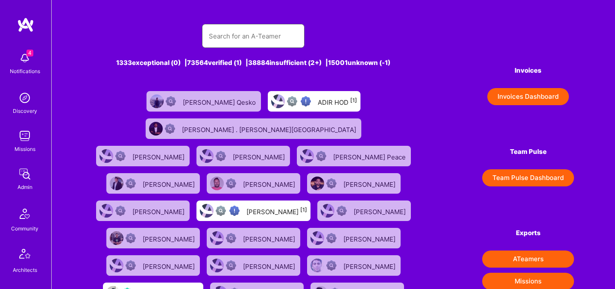
click at [227, 40] on input "text" at bounding box center [253, 36] width 89 height 22
paste input "[EMAIL_ADDRESS][DOMAIN_NAME]"
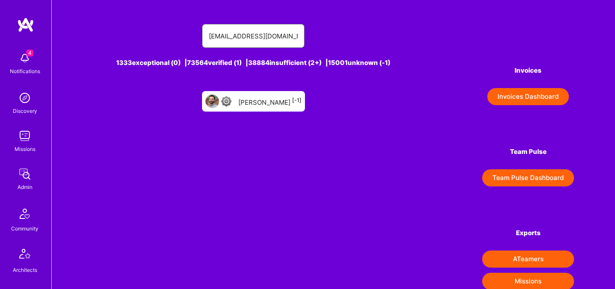
type input "[EMAIL_ADDRESS][DOMAIN_NAME]"
click at [271, 94] on div "[PERSON_NAME] [-1]" at bounding box center [253, 101] width 103 height 21
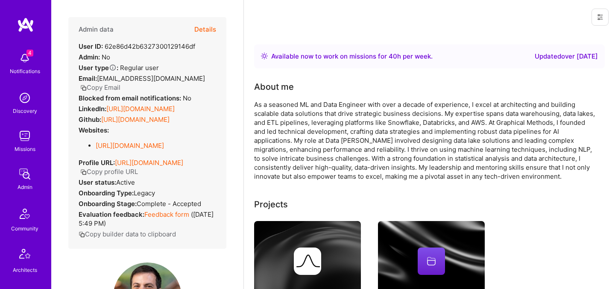
scroll to position [240, 0]
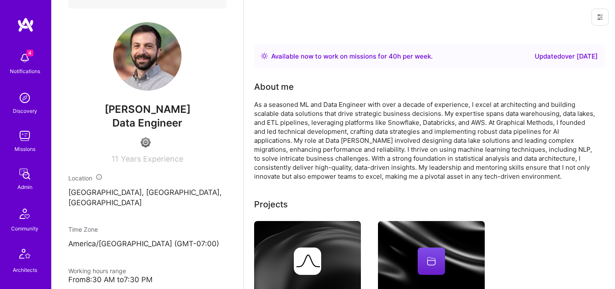
click at [148, 116] on span "[PERSON_NAME]" at bounding box center [147, 109] width 158 height 13
copy span "[PERSON_NAME]"
